Goal: Book appointment/travel/reservation

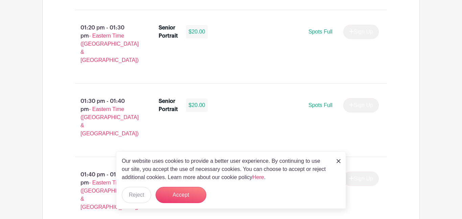
scroll to position [2440, 0]
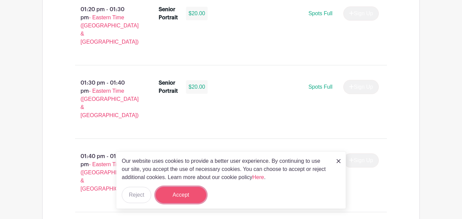
click at [170, 195] on button "Accept" at bounding box center [181, 195] width 51 height 16
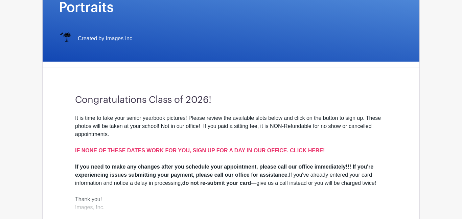
scroll to position [132, 0]
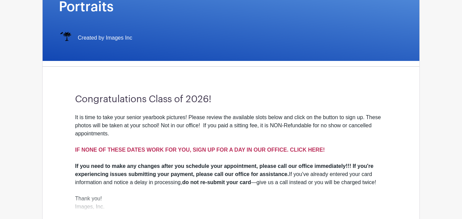
click at [312, 147] on strong "IF NONE OF THESE DATES WORK FOR YOU, SIGN UP FOR A DAY IN OUR OFFICE. CLICK HER…" at bounding box center [200, 150] width 250 height 6
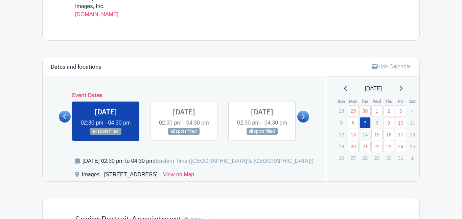
scroll to position [309, 0]
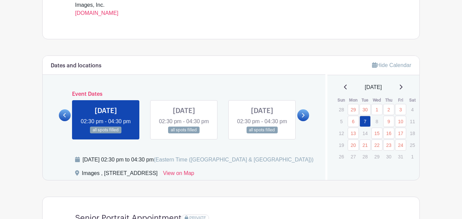
click at [262, 134] on link at bounding box center [262, 134] width 0 height 0
click at [304, 117] on icon at bounding box center [303, 115] width 3 height 4
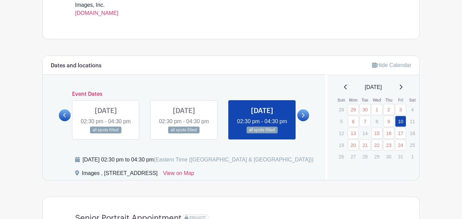
click at [304, 117] on icon at bounding box center [303, 115] width 3 height 4
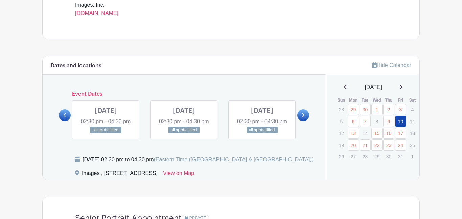
click at [402, 90] on icon at bounding box center [400, 86] width 3 height 5
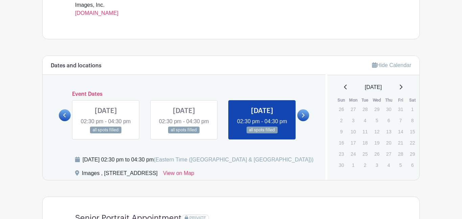
click at [377, 123] on p "5" at bounding box center [376, 120] width 11 height 10
click at [344, 87] on icon at bounding box center [345, 87] width 3 height 5
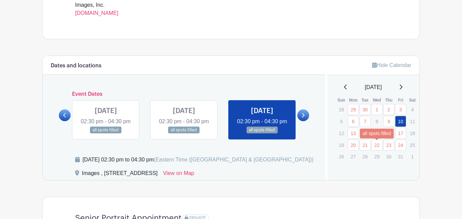
click at [375, 147] on link "22" at bounding box center [376, 144] width 11 height 11
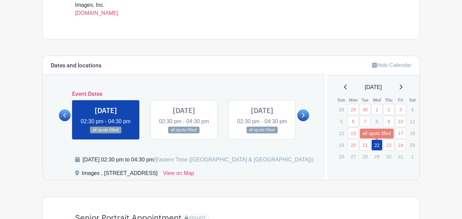
click at [375, 147] on link "22" at bounding box center [376, 144] width 11 height 11
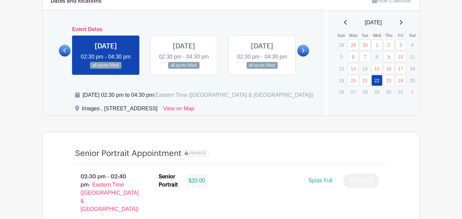
scroll to position [343, 0]
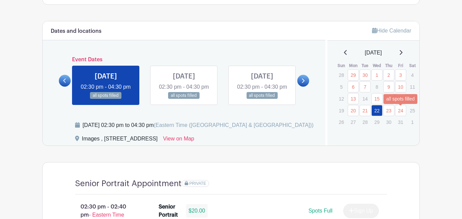
click at [398, 112] on link "24" at bounding box center [400, 110] width 11 height 11
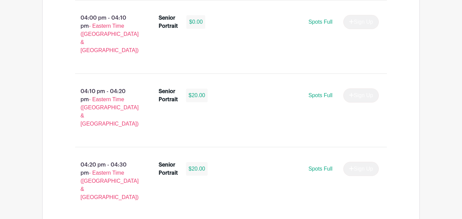
scroll to position [1188, 0]
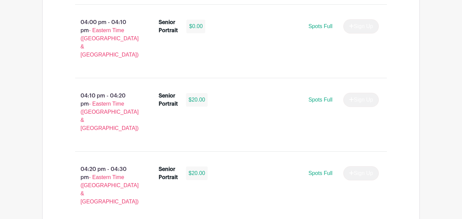
select select "3938"
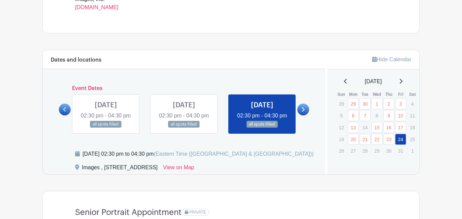
scroll to position [312, 0]
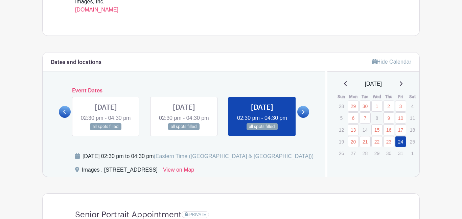
click at [402, 86] on icon at bounding box center [401, 83] width 3 height 5
click at [402, 86] on icon at bounding box center [400, 83] width 3 height 5
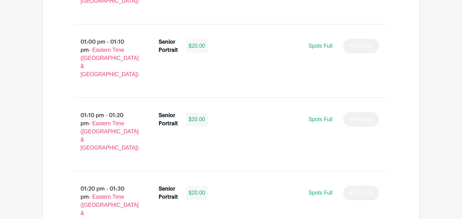
scroll to position [2440, 0]
